Goal: Information Seeking & Learning: Learn about a topic

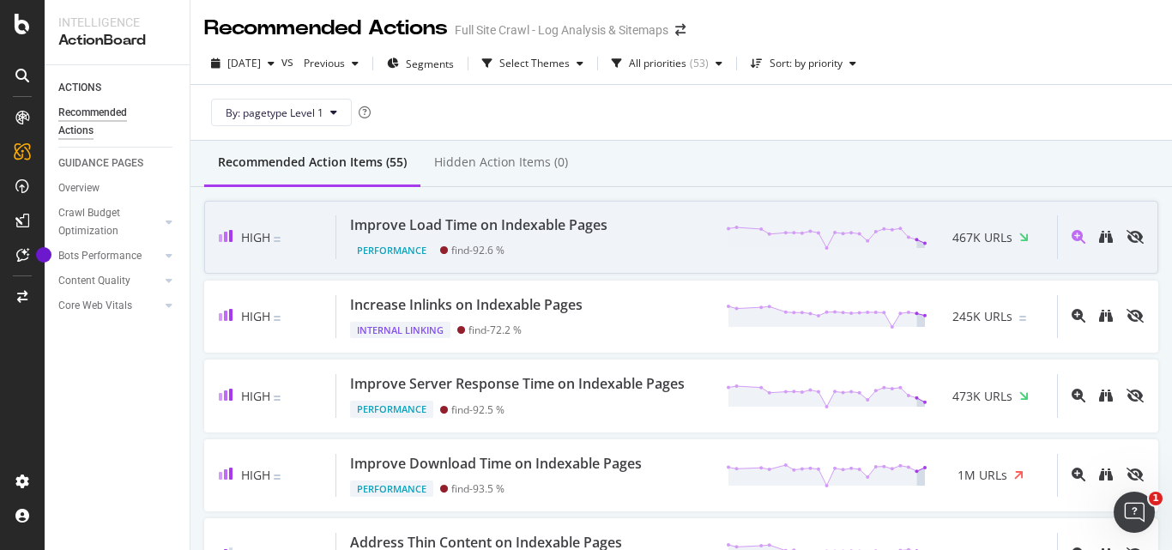
click at [604, 236] on div "Performance find - 92.6 %" at bounding box center [482, 247] width 264 height 24
